Goal: Check status

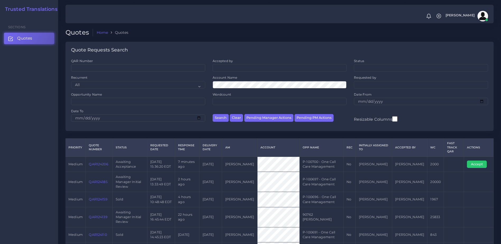
click at [35, 178] on div "Sections Quotes" at bounding box center [29, 130] width 58 height 228
click at [106, 180] on link "QAR124185" at bounding box center [98, 182] width 18 height 4
